Goal: Find specific page/section: Find specific page/section

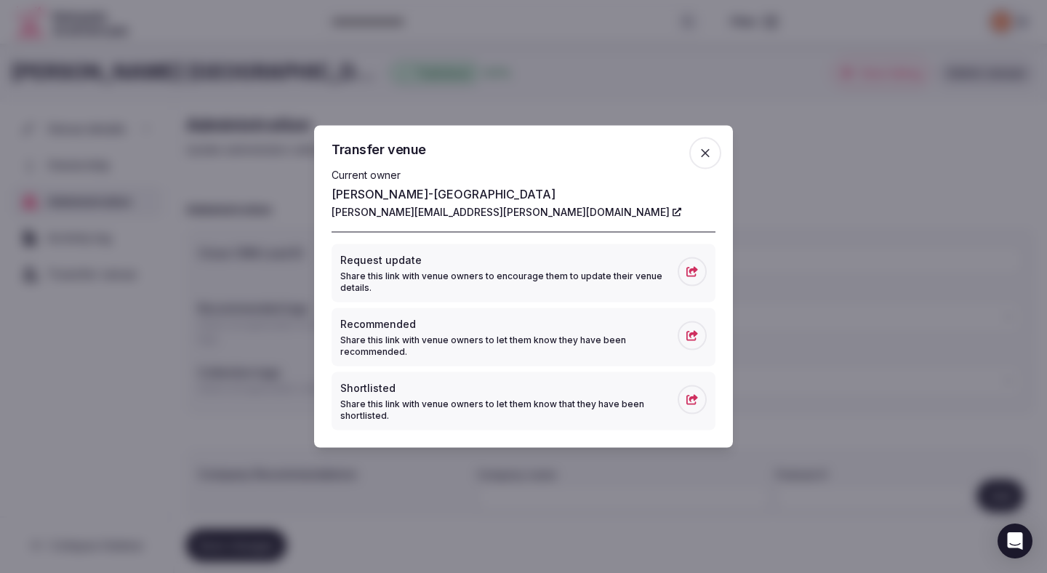
click at [707, 147] on icon "button" at bounding box center [705, 153] width 15 height 15
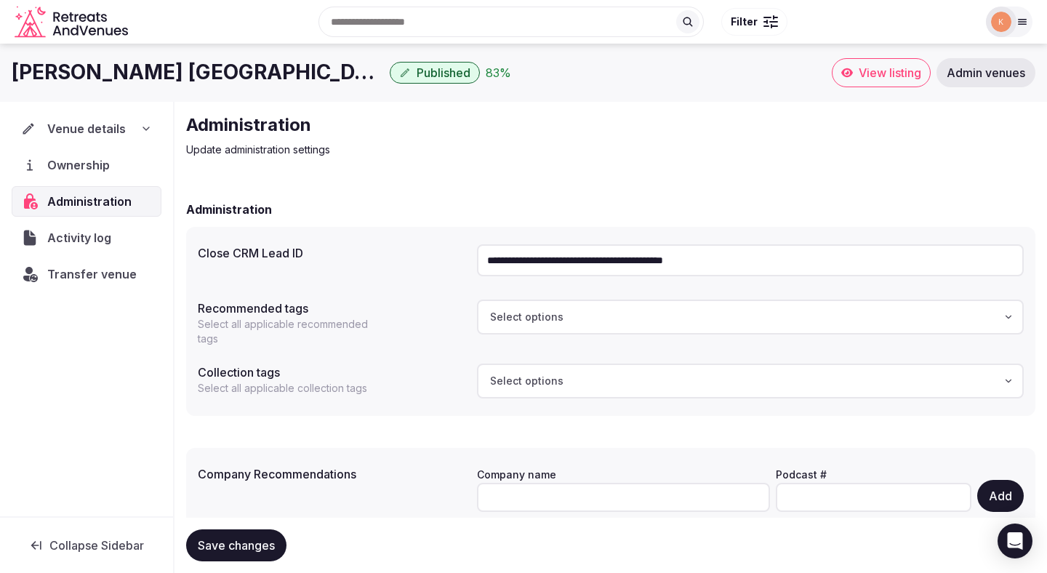
click at [89, 32] on icon "Retreats and Venues company logo" at bounding box center [73, 22] width 116 height 33
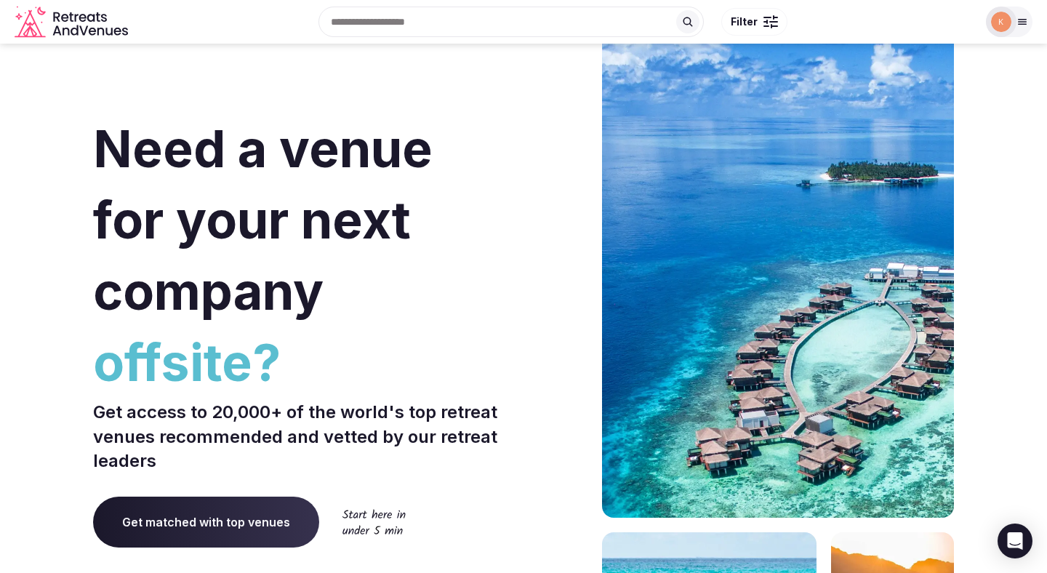
click at [1019, 32] on div at bounding box center [1009, 22] width 47 height 31
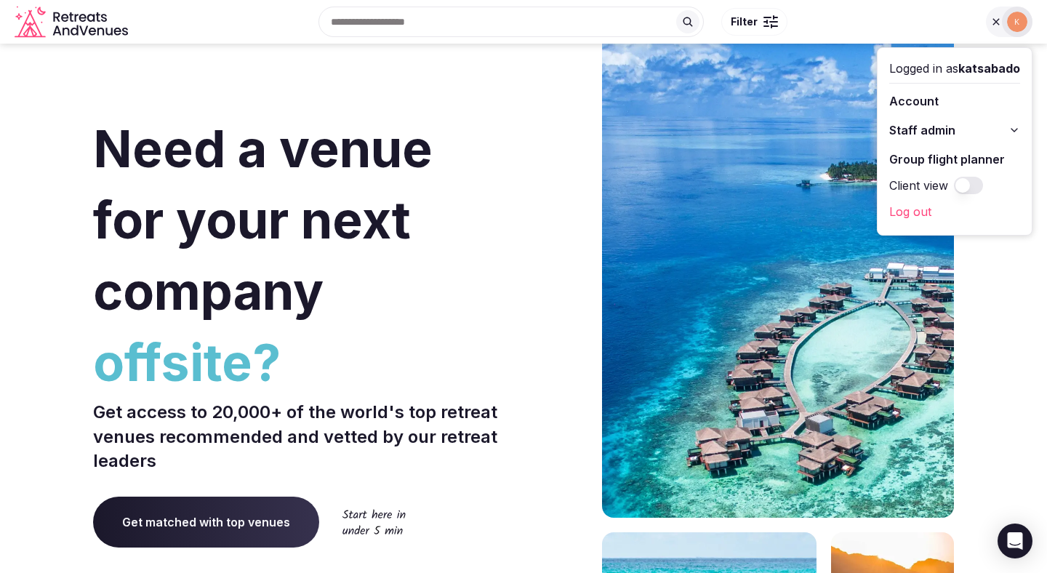
click at [931, 135] on span "Staff admin" at bounding box center [922, 129] width 66 height 17
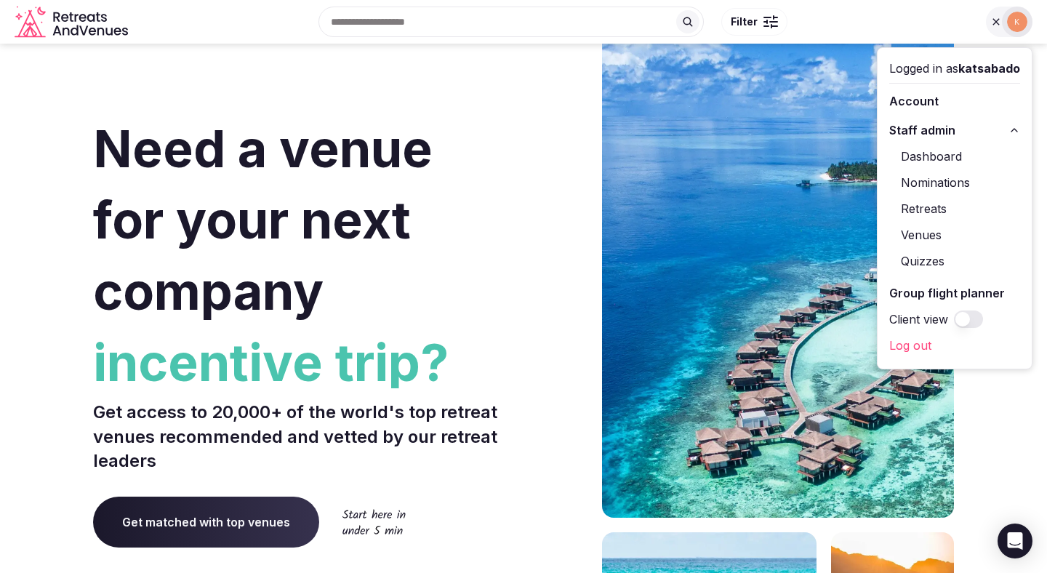
click at [924, 153] on link "Dashboard" at bounding box center [954, 156] width 131 height 23
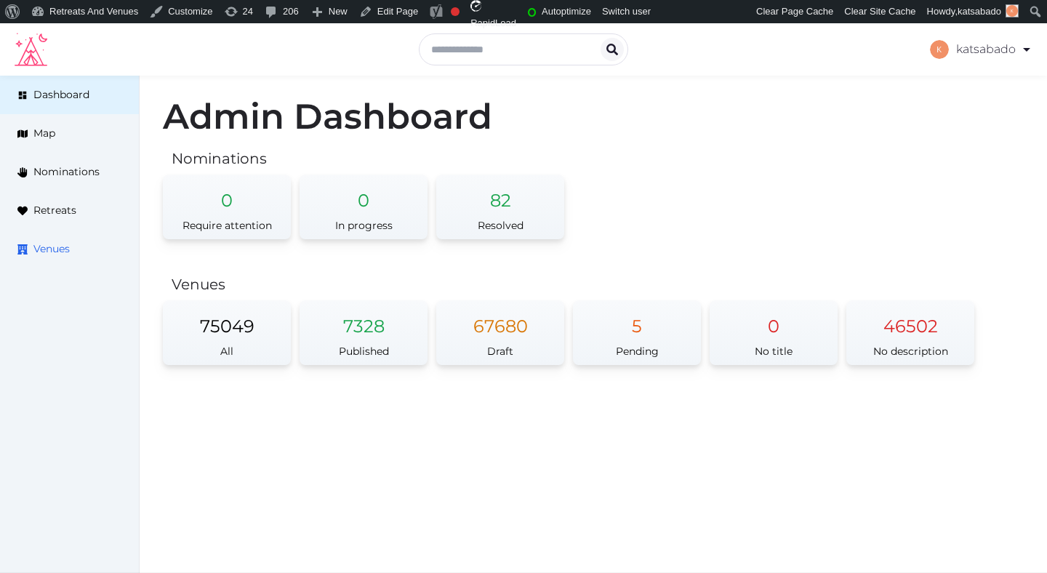
click at [57, 242] on span "Venues" at bounding box center [51, 248] width 36 height 15
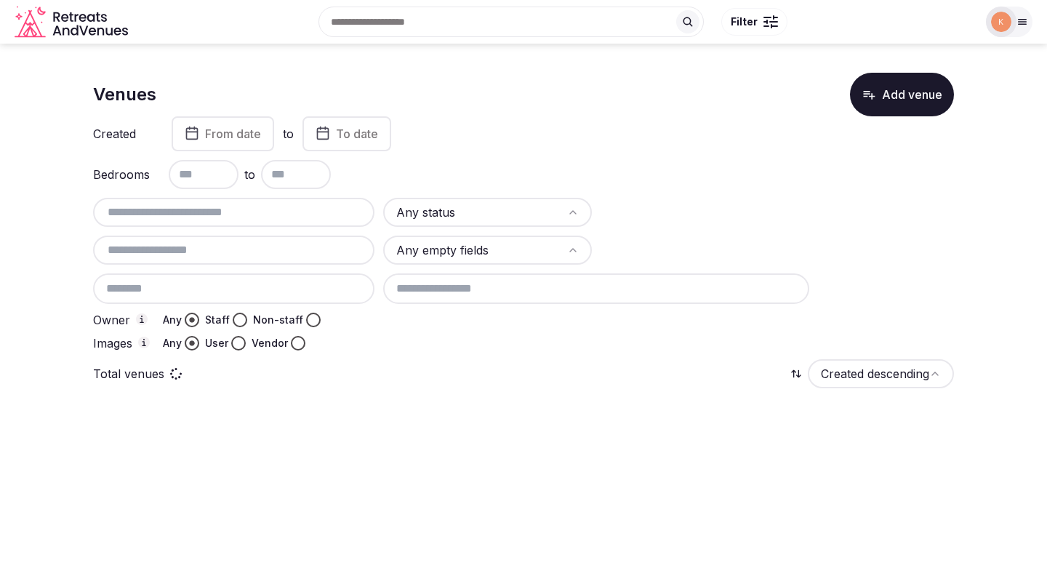
click at [278, 214] on input "text" at bounding box center [234, 212] width 270 height 17
paste input "**********"
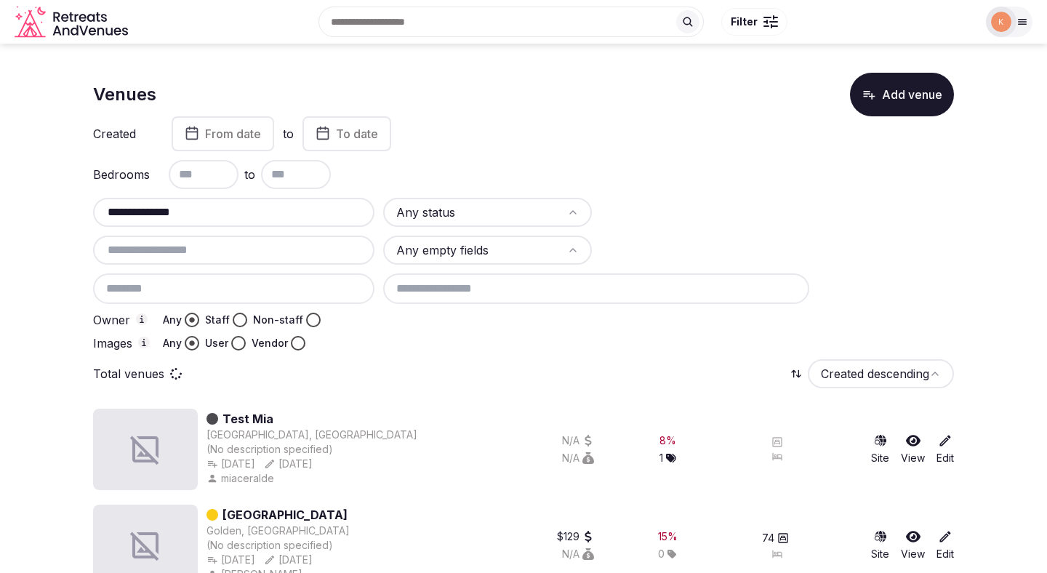
type input "**********"
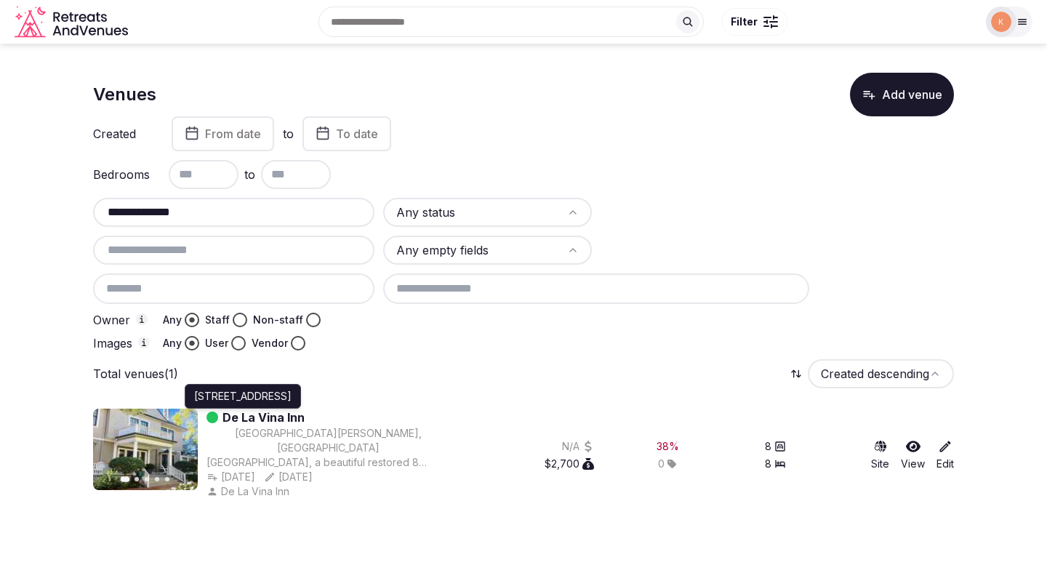
click at [253, 425] on link "De La Vina Inn" at bounding box center [264, 417] width 82 height 17
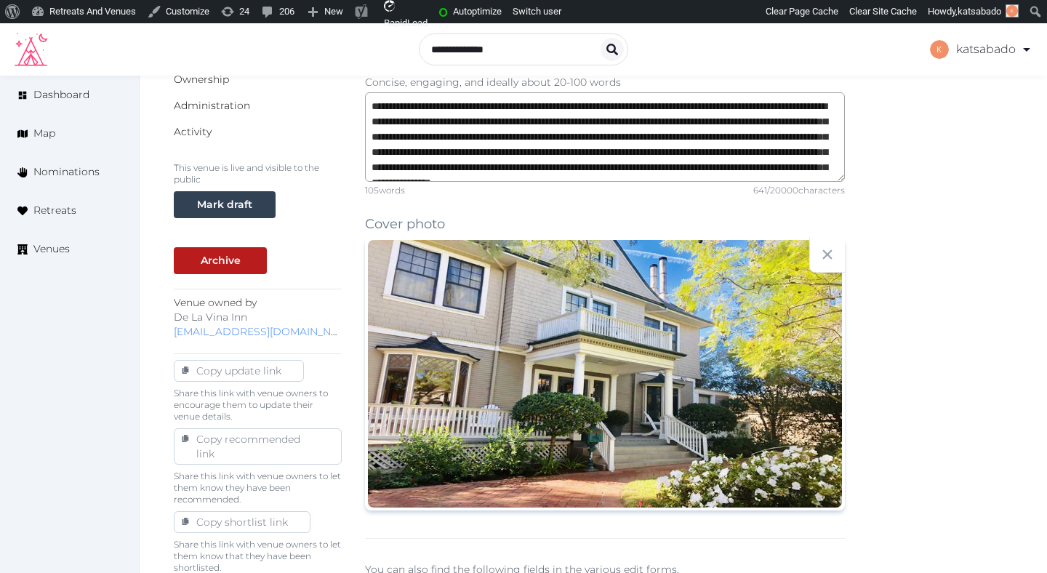
scroll to position [444, 0]
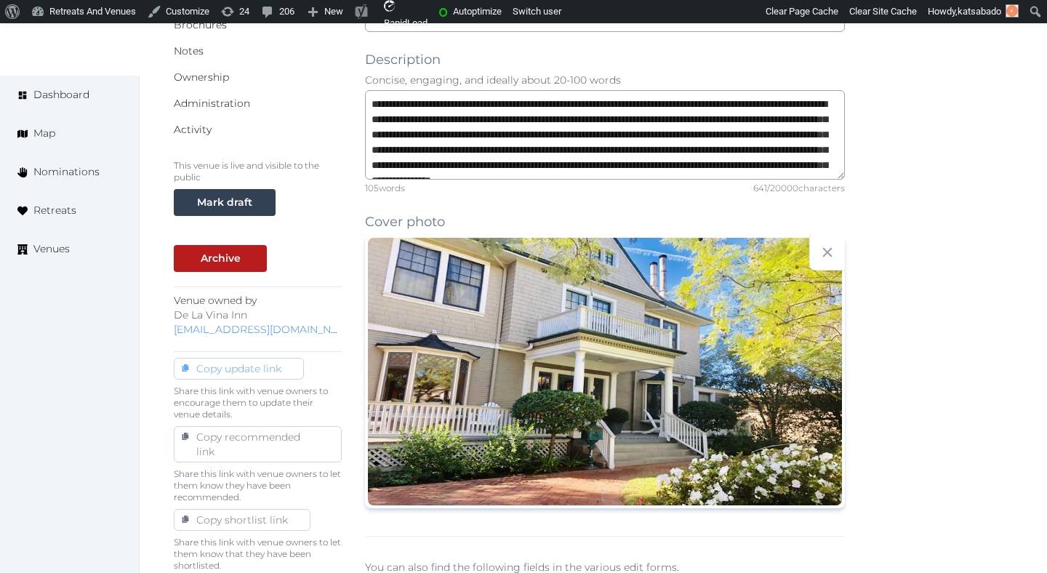
click at [265, 374] on div "Copy update link" at bounding box center [239, 368] width 97 height 15
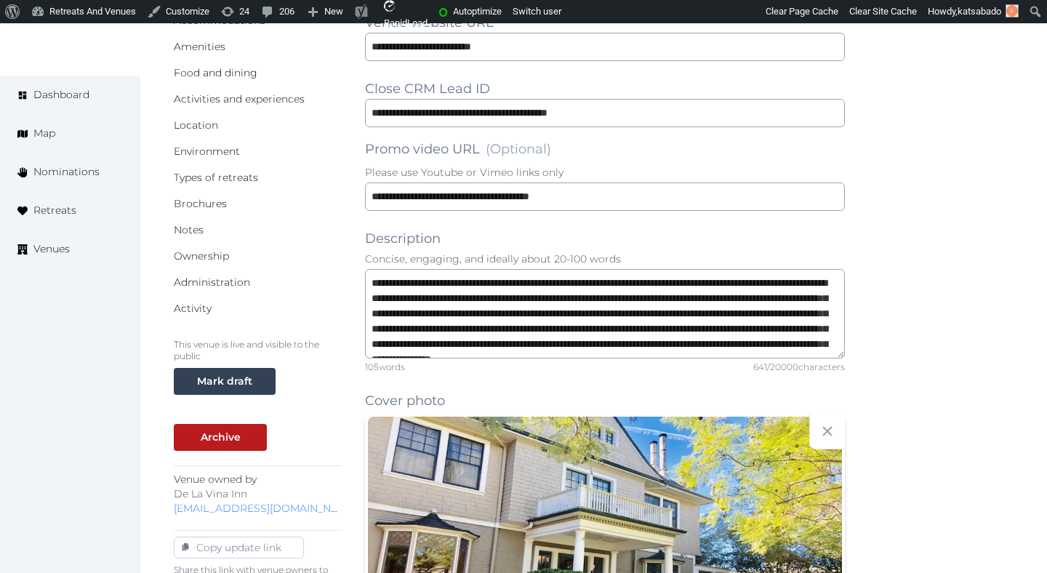
scroll to position [221, 0]
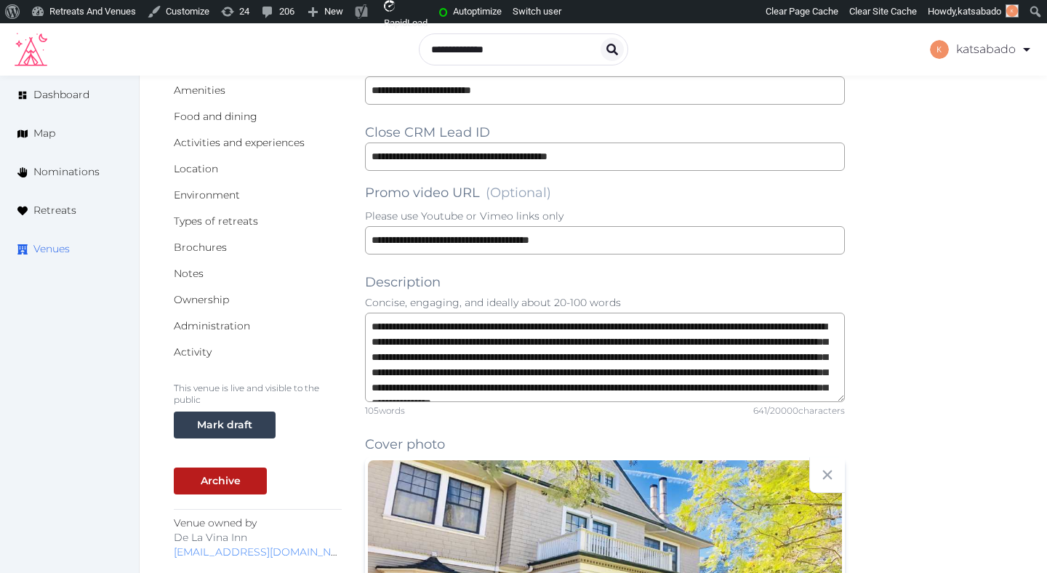
click at [63, 247] on span "Venues" at bounding box center [51, 248] width 36 height 15
